Goal: Navigation & Orientation: Find specific page/section

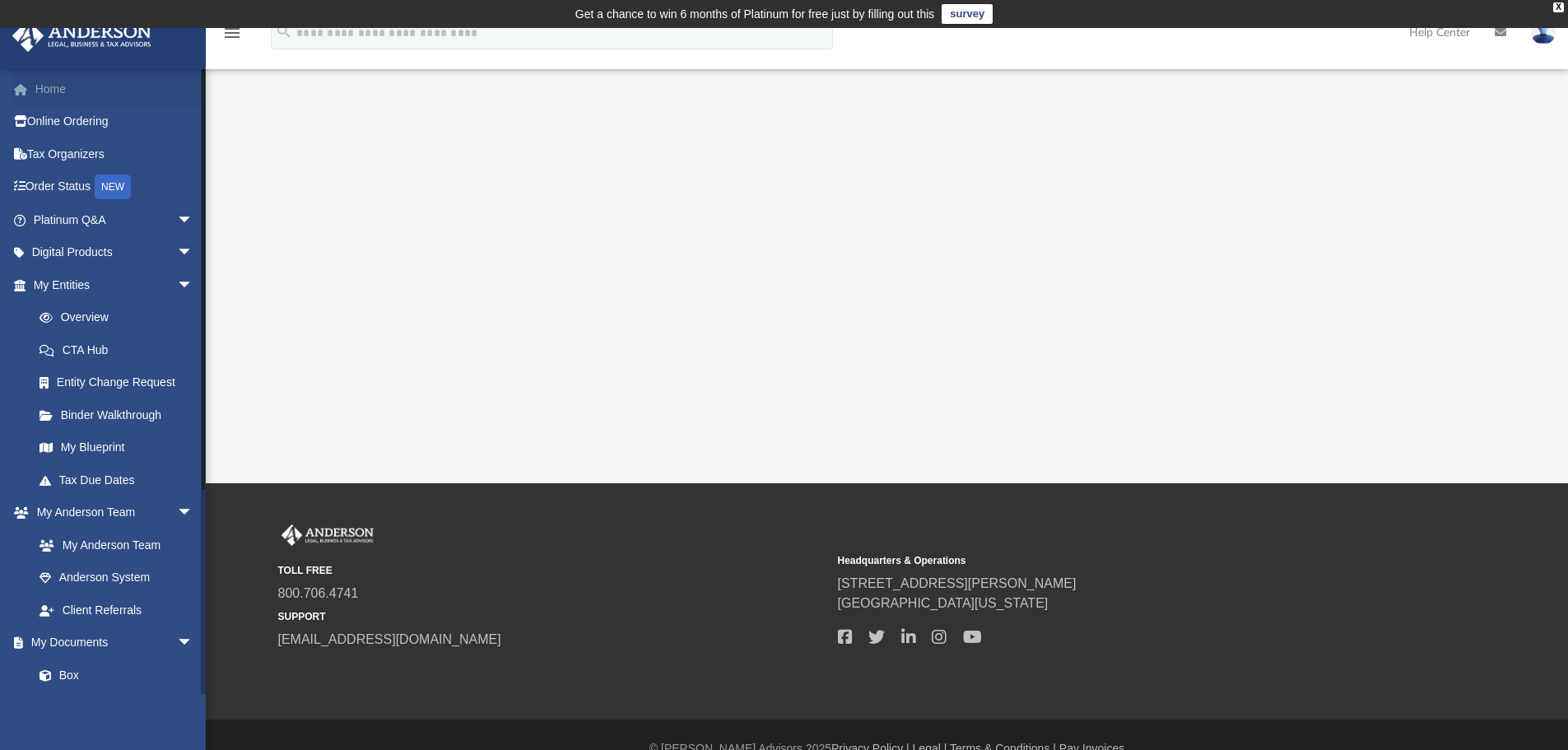
click at [47, 89] on link "Home" at bounding box center [114, 89] width 206 height 33
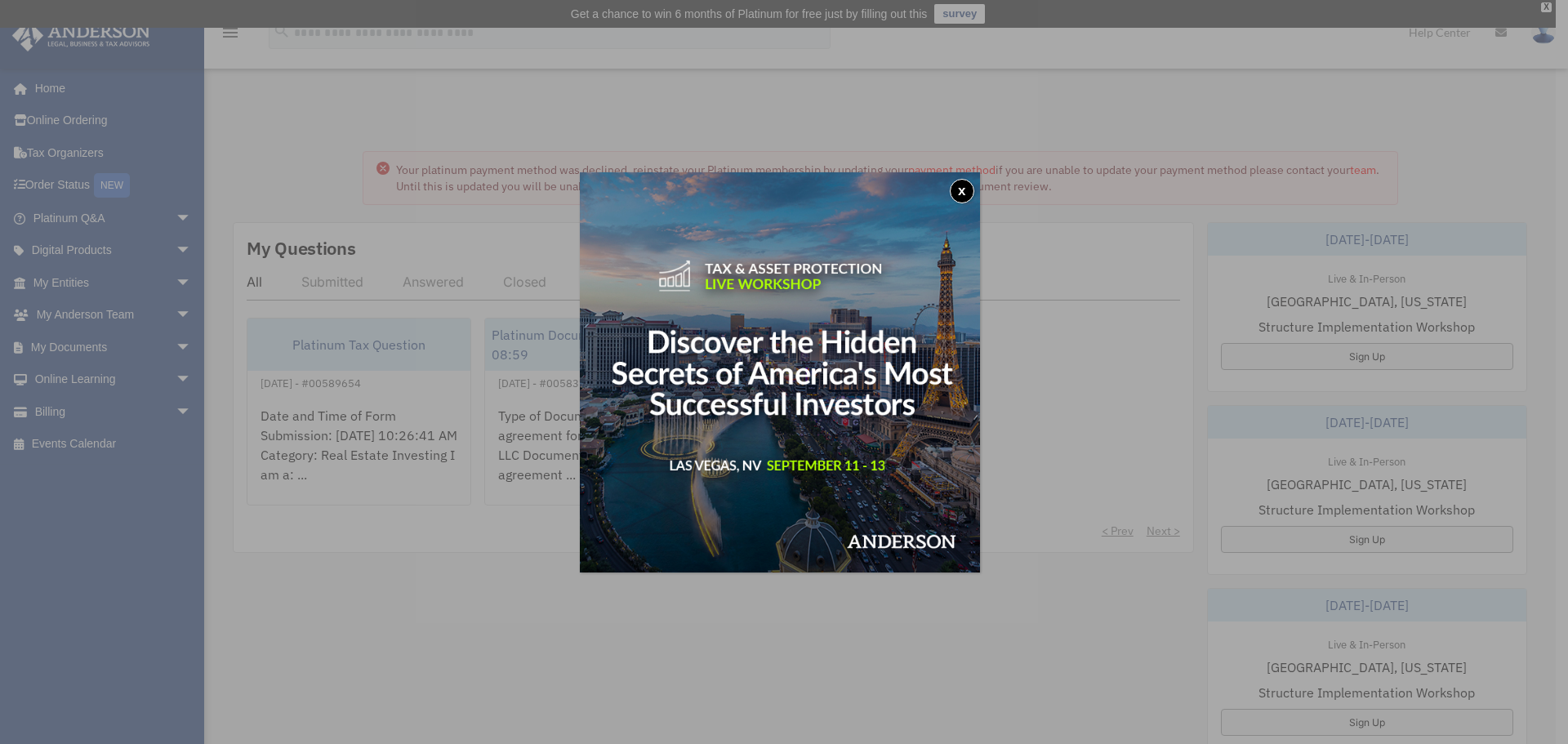
click at [961, 189] on button "x" at bounding box center [961, 191] width 25 height 25
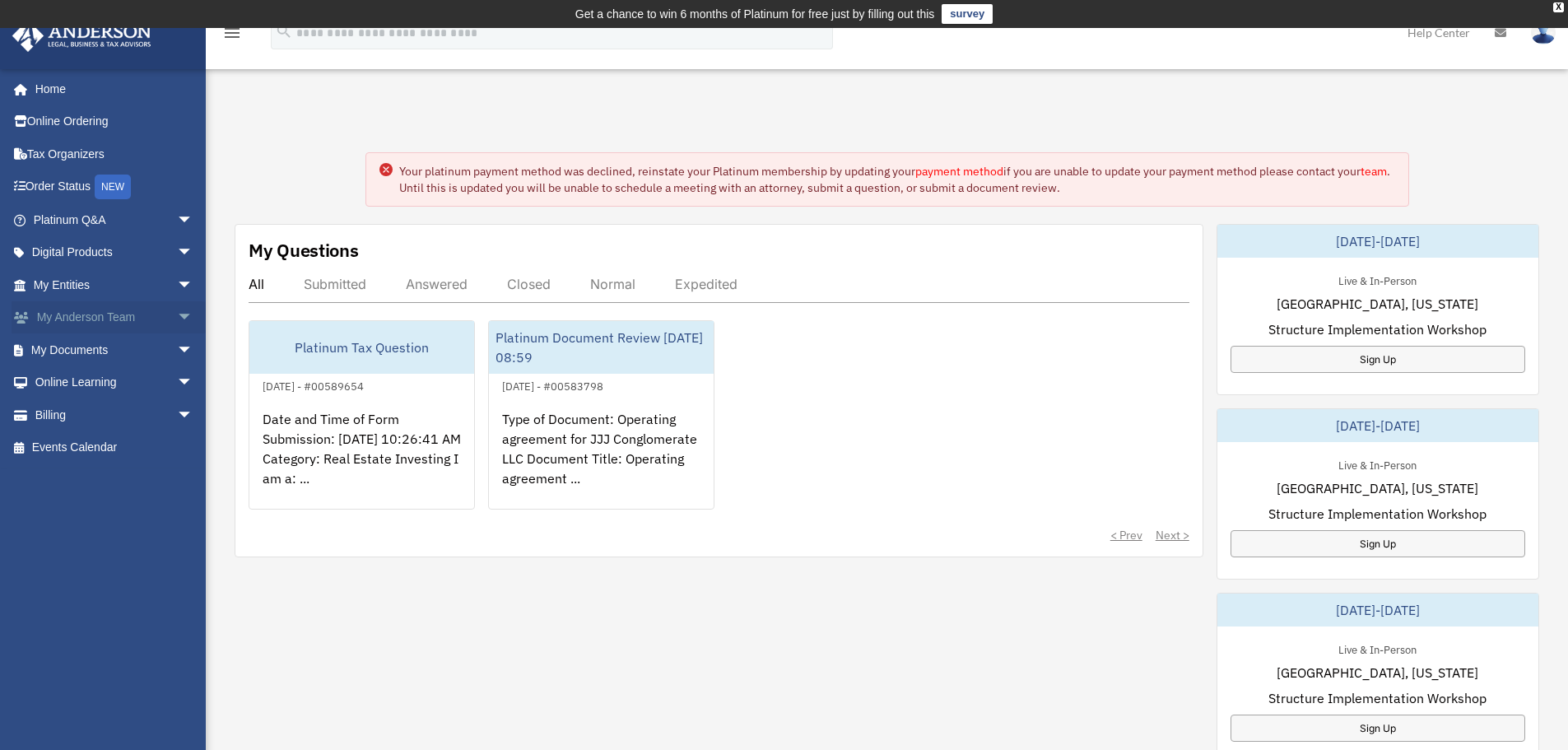
click at [177, 311] on span "arrow_drop_down" at bounding box center [193, 317] width 33 height 34
click at [87, 455] on link "My Documents arrow_drop_down" at bounding box center [114, 448] width 206 height 33
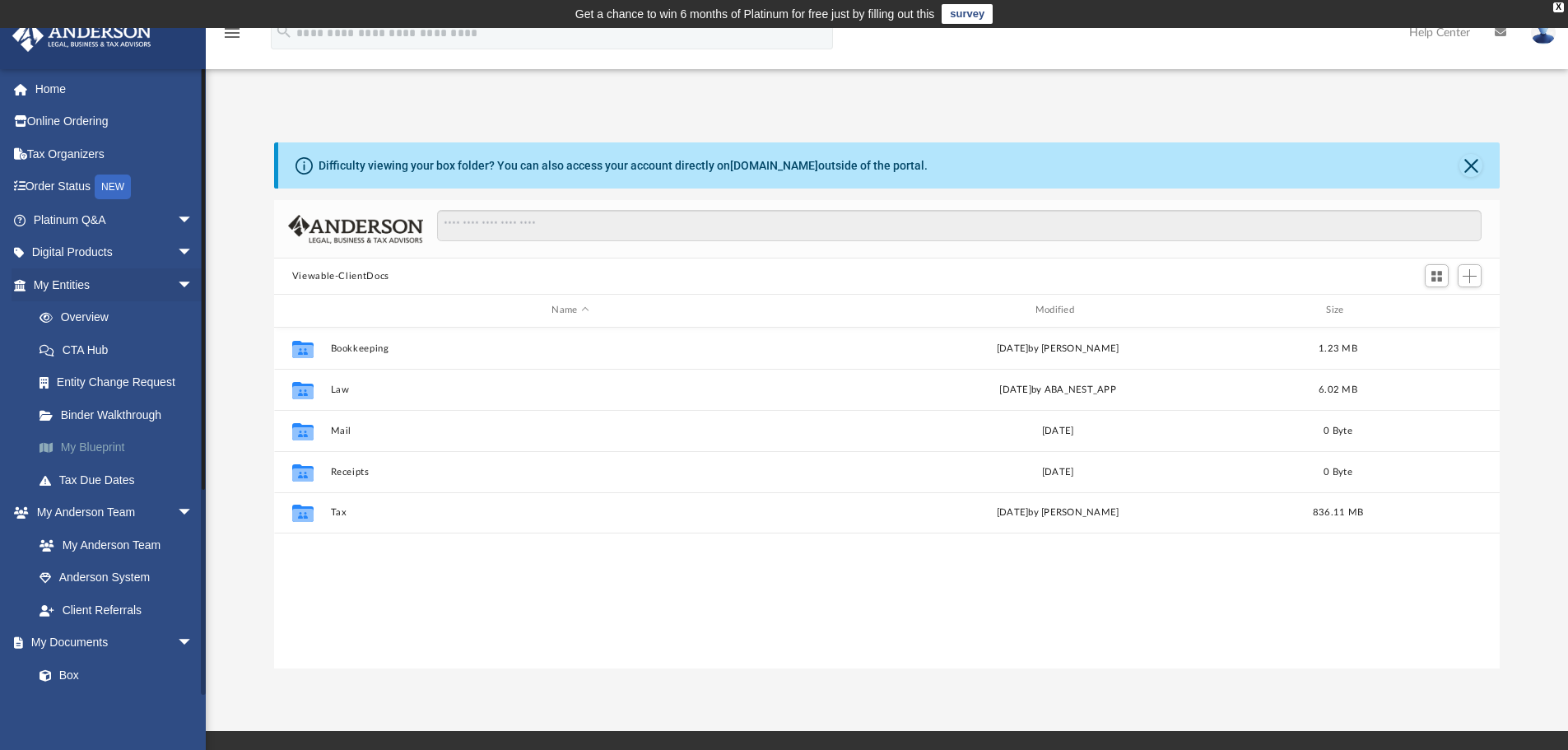
scroll to position [362, 1213]
click at [1478, 166] on button "Close" at bounding box center [1470, 165] width 23 height 23
